Goal: Information Seeking & Learning: Check status

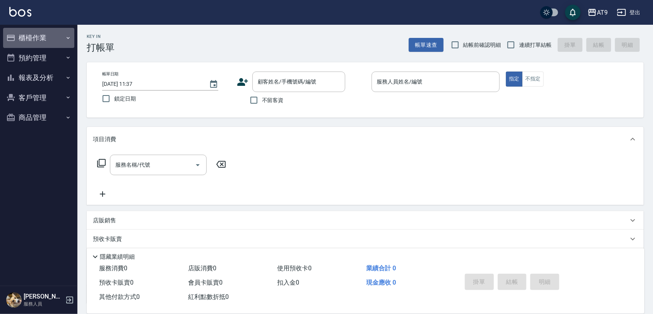
click at [39, 39] on button "櫃檯作業" at bounding box center [38, 38] width 71 height 20
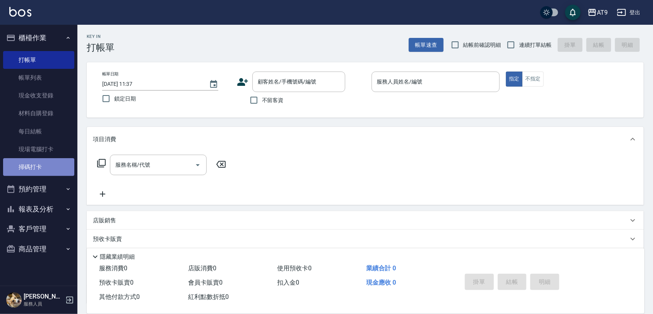
click at [46, 171] on link "掃碼打卡" at bounding box center [38, 167] width 71 height 18
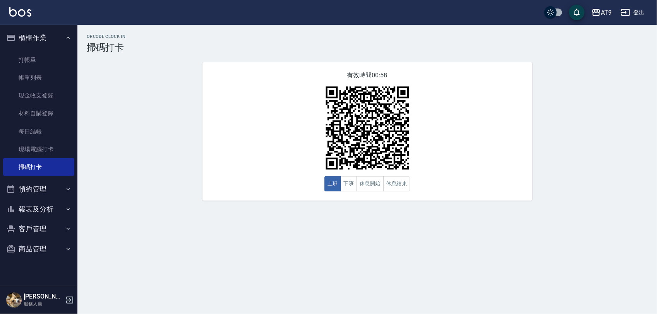
click at [318, 251] on div "QRcode Clock In 掃碼打卡 有效時間 00:58 上班 下班 休息開始 休息結束" at bounding box center [328, 157] width 657 height 314
click at [44, 206] on button "報表及分析" at bounding box center [38, 209] width 71 height 20
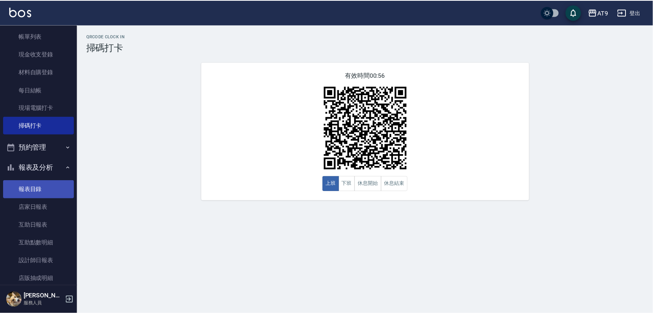
scroll to position [96, 0]
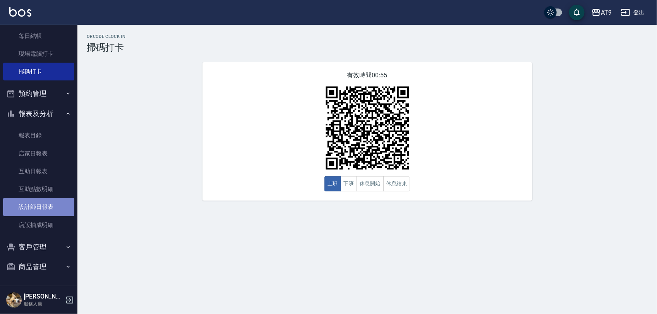
click at [51, 200] on link "設計師日報表" at bounding box center [38, 207] width 71 height 18
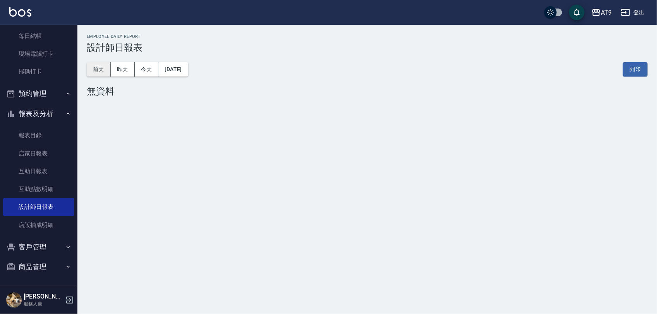
click at [99, 68] on button "前天" at bounding box center [99, 69] width 24 height 14
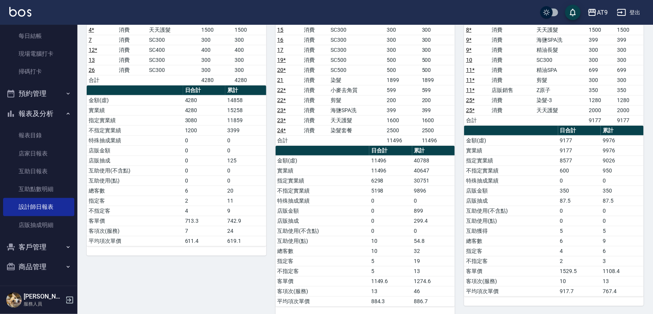
scroll to position [290, 0]
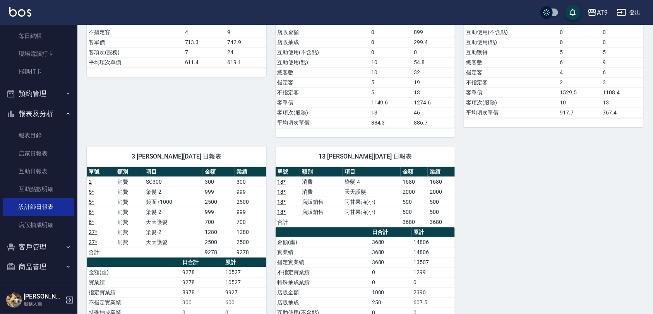
click at [463, 165] on div "0 [PERSON_NAME][DATE] 日報表 單號 類別 項目 金額 業績 3 消費 SC300 300 300 4 * 消費 染髮-2 1180 11…" at bounding box center [360, 106] width 566 height 641
